Goal: Task Accomplishment & Management: Complete application form

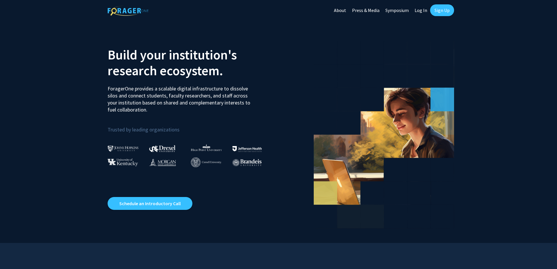
click at [419, 12] on link "Log In" at bounding box center [421, 10] width 18 height 20
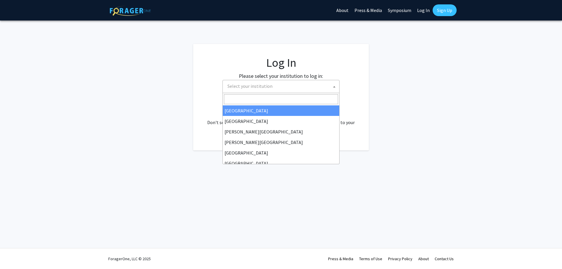
click at [277, 88] on span "Select your institution" at bounding box center [282, 86] width 114 height 12
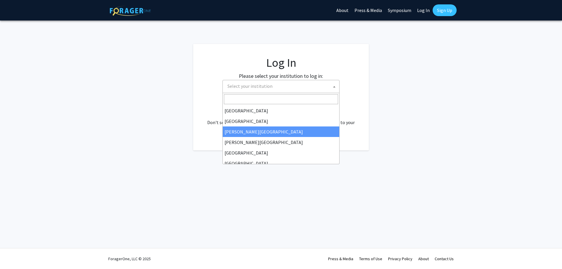
scroll to position [29, 0]
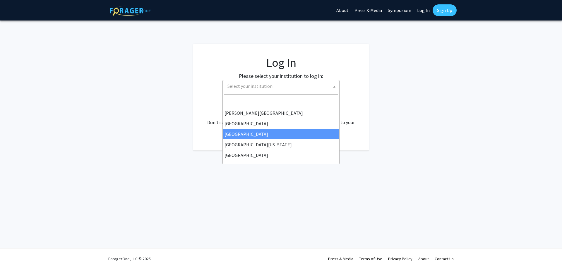
select select "17"
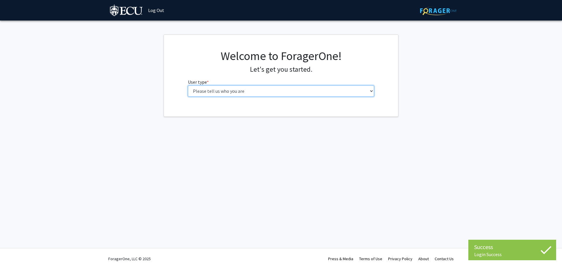
click at [370, 92] on select "Please tell us who you are Undergraduate Student Master's Student Doctoral Cand…" at bounding box center [281, 90] width 186 height 11
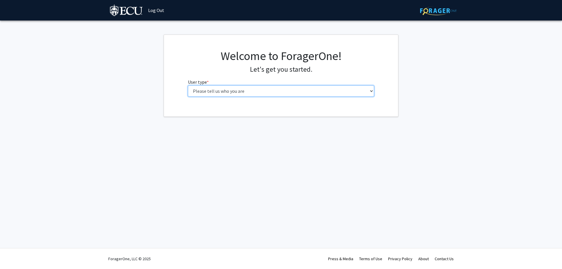
click at [369, 94] on select "Please tell us who you are Undergraduate Student Master's Student Doctoral Cand…" at bounding box center [281, 90] width 186 height 11
select select "5: faculty"
click at [188, 85] on select "Please tell us who you are Undergraduate Student Master's Student Doctoral Cand…" at bounding box center [281, 90] width 186 height 11
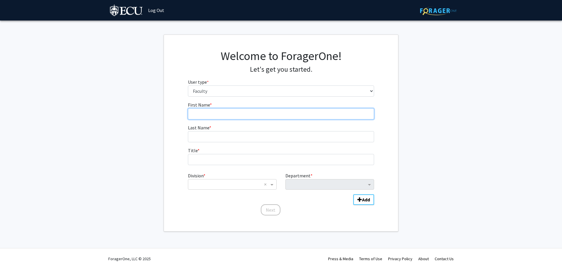
click at [210, 116] on input "First Name * required" at bounding box center [281, 113] width 186 height 11
type input "Tim"
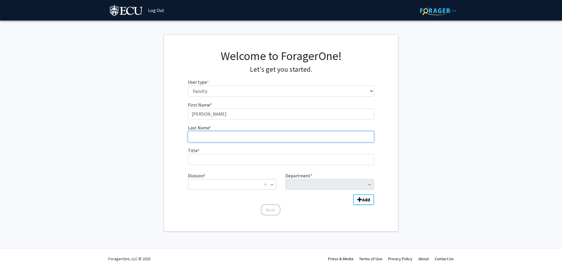
type input "Christensen"
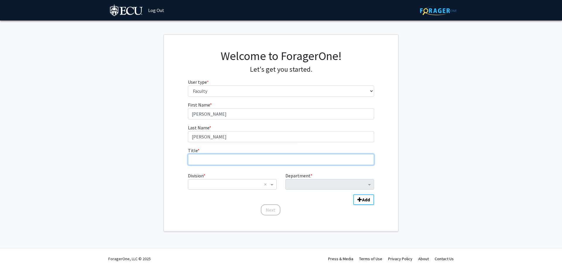
click at [217, 156] on input "Title * required" at bounding box center [281, 159] width 186 height 11
type input "Associate Professor"
click at [271, 186] on span "Division" at bounding box center [272, 184] width 7 height 7
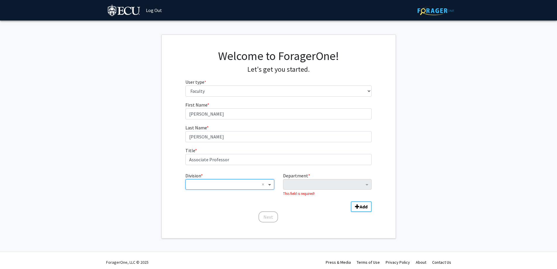
click at [271, 186] on span "Division" at bounding box center [270, 184] width 7 height 7
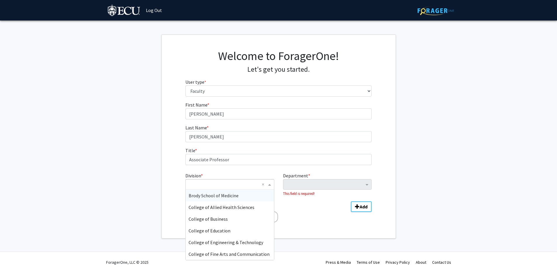
click at [271, 186] on span "Division" at bounding box center [270, 184] width 7 height 7
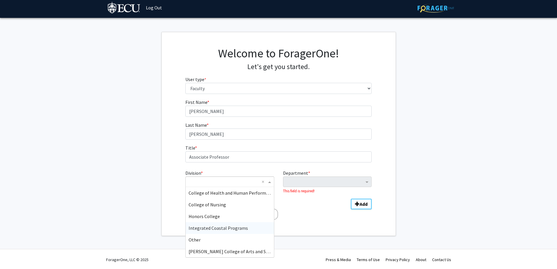
scroll to position [4, 0]
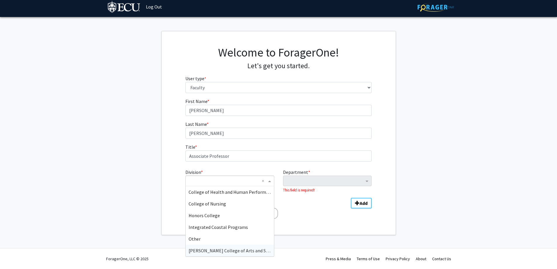
click at [240, 249] on span "Thomas Harriot College of Arts and Sciences" at bounding box center [235, 250] width 92 height 6
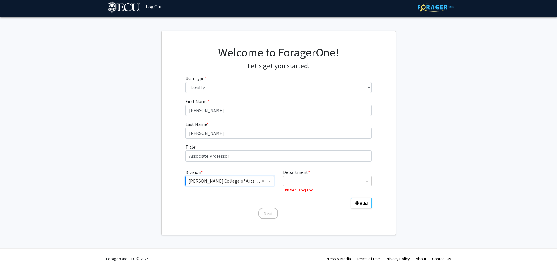
click at [332, 182] on input "Department" at bounding box center [325, 181] width 78 height 7
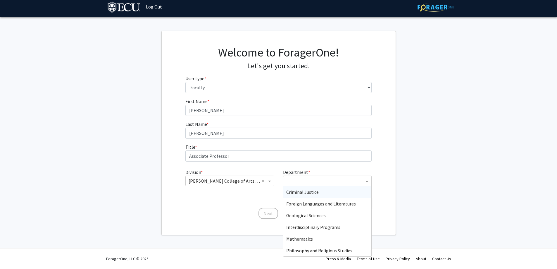
type input "b"
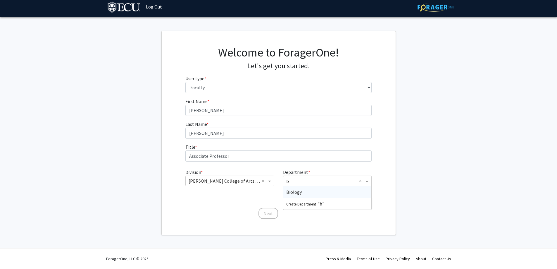
click at [304, 190] on div "Biology" at bounding box center [327, 192] width 88 height 12
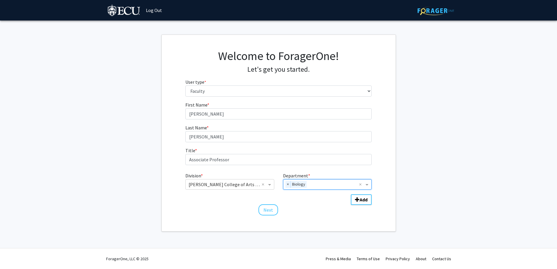
scroll to position [0, 0]
click at [269, 209] on button "Next" at bounding box center [271, 209] width 20 height 11
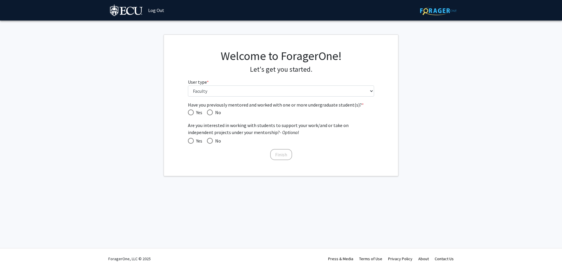
click at [192, 113] on span "Have you previously mentored and worked with one or more undergraduate student(…" at bounding box center [191, 112] width 6 height 6
click at [192, 113] on input "Yes" at bounding box center [191, 112] width 6 height 6
radio input "true"
click at [209, 142] on span at bounding box center [210, 141] width 6 height 6
click at [209, 142] on input "No" at bounding box center [210, 141] width 6 height 6
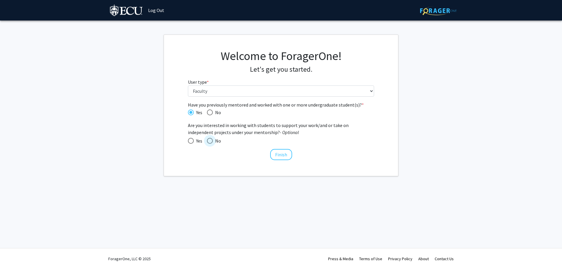
radio input "true"
click at [209, 142] on span at bounding box center [209, 140] width 3 height 3
click at [209, 142] on input "No" at bounding box center [210, 141] width 6 height 6
click at [190, 141] on span at bounding box center [191, 141] width 6 height 6
click at [190, 141] on input "Yes" at bounding box center [191, 141] width 6 height 6
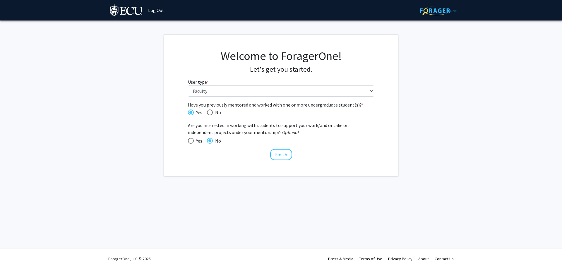
radio input "true"
click at [208, 142] on span at bounding box center [210, 141] width 6 height 6
click at [208, 142] on input "No" at bounding box center [210, 141] width 6 height 6
radio input "true"
click at [285, 156] on button "Finish" at bounding box center [281, 154] width 22 height 11
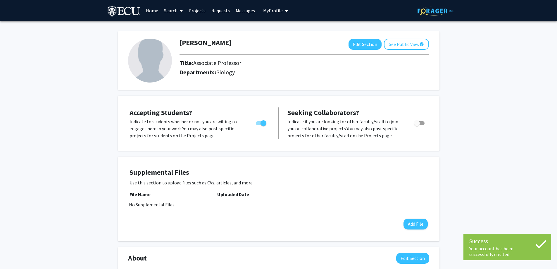
click at [196, 10] on link "Projects" at bounding box center [197, 10] width 23 height 20
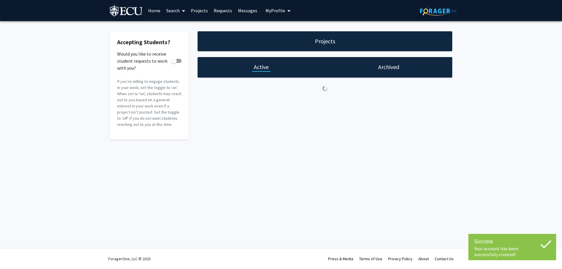
checkbox input "true"
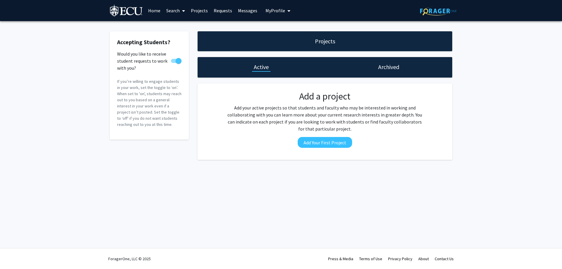
click at [176, 10] on link "Search" at bounding box center [175, 10] width 25 height 20
click at [175, 38] on span "Students" at bounding box center [181, 39] width 36 height 12
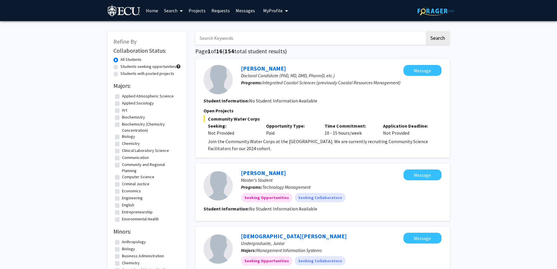
click at [229, 9] on link "Requests" at bounding box center [221, 10] width 24 height 20
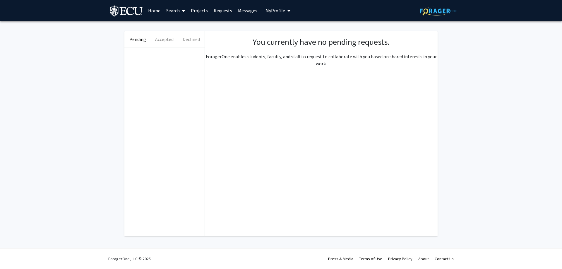
click at [176, 11] on link "Search" at bounding box center [175, 10] width 25 height 20
click at [180, 29] on span "Faculty/Staff" at bounding box center [184, 27] width 43 height 12
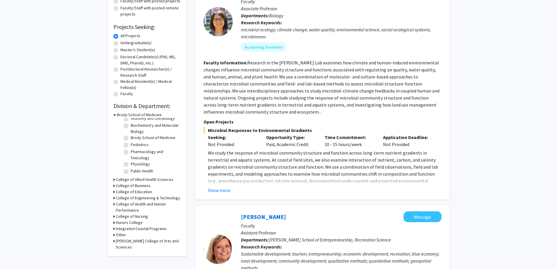
scroll to position [88, 0]
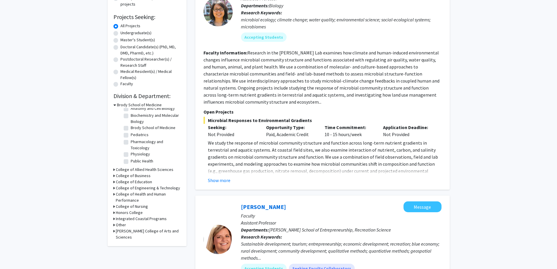
click at [113, 169] on div "Refine By Collaboration Status: Collaboration Status All Faculty/Staff Collabor…" at bounding box center [147, 95] width 79 height 302
click at [120, 169] on h3 "College of Allied Health Sciences" at bounding box center [145, 169] width 58 height 6
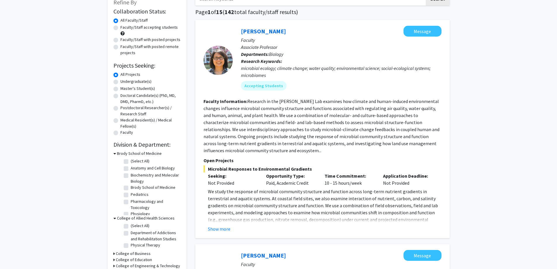
scroll to position [0, 0]
